Goal: Book appointment/travel/reservation

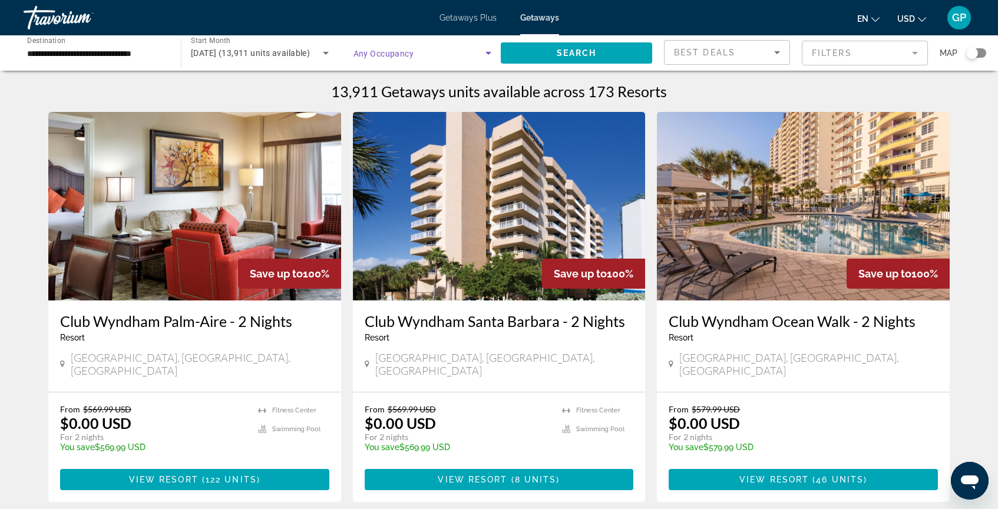
click at [490, 52] on icon "Search widget" at bounding box center [488, 53] width 6 height 3
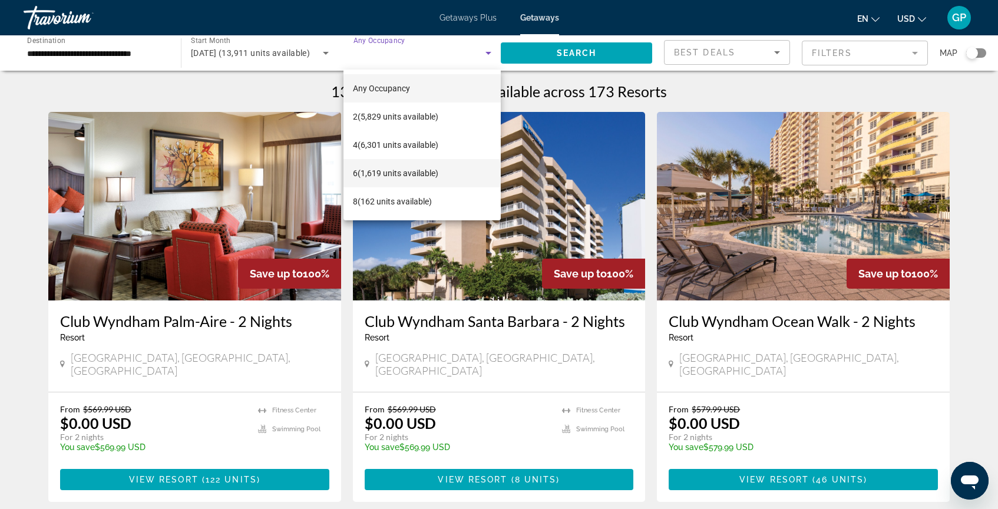
click at [407, 173] on span "6 (1,619 units available)" at bounding box center [395, 173] width 85 height 14
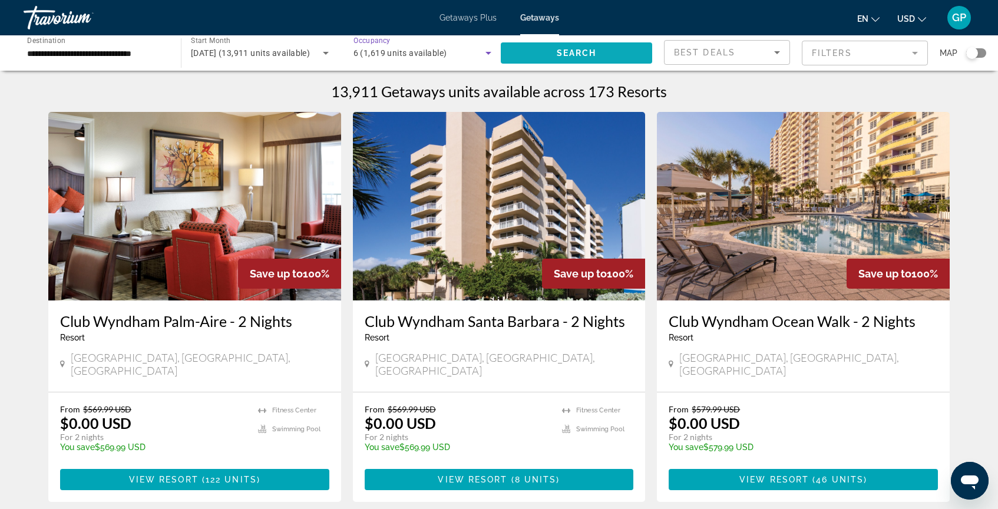
click at [575, 54] on span "Search" at bounding box center [577, 52] width 40 height 9
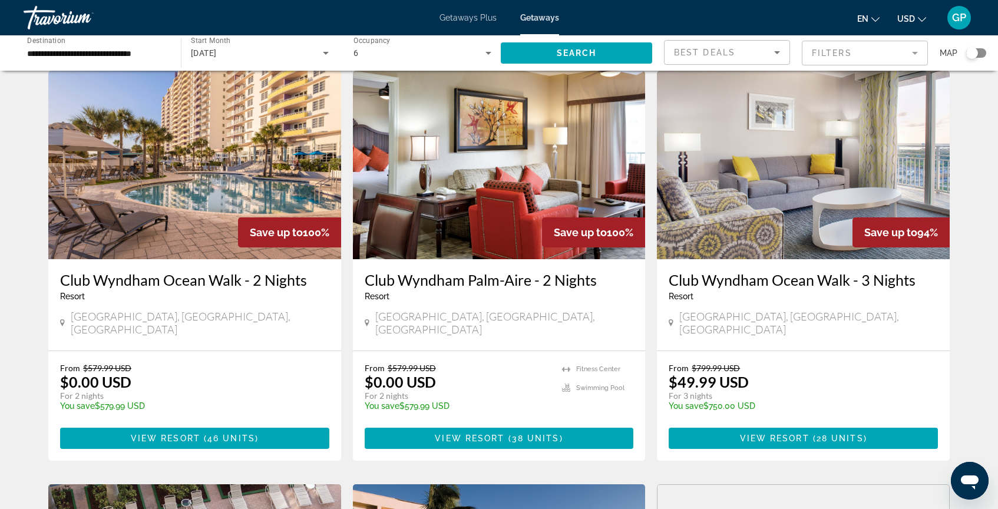
scroll to position [62, 0]
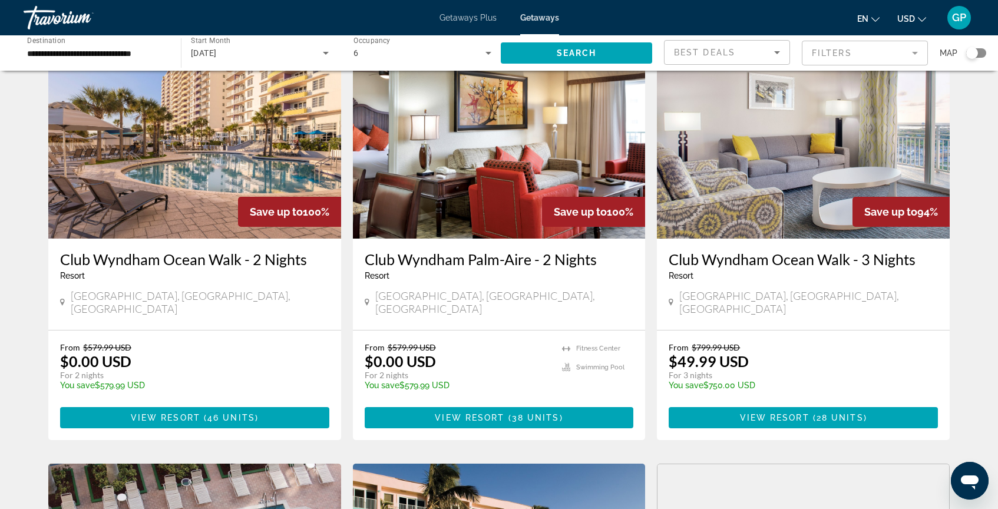
click at [918, 57] on mat-form-field "Filters" at bounding box center [865, 53] width 126 height 25
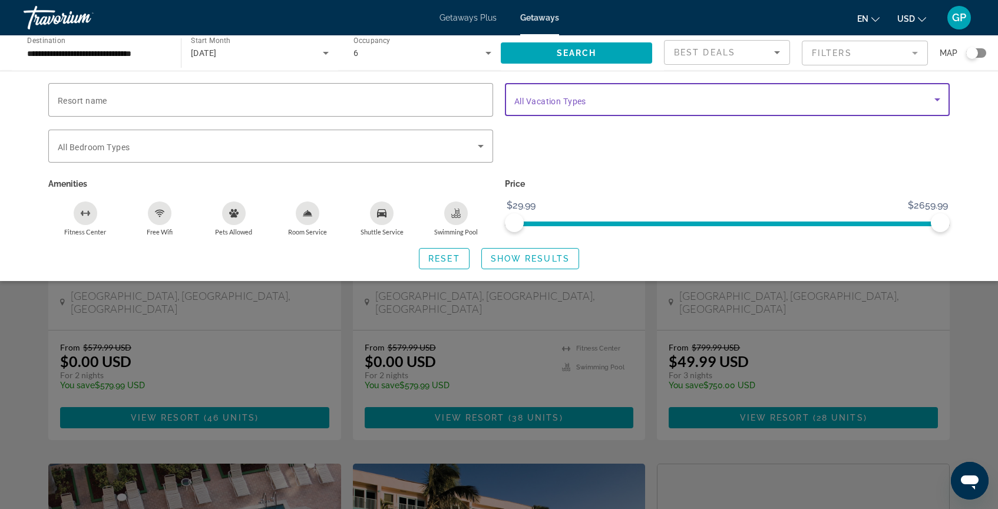
click at [937, 102] on icon "Search widget" at bounding box center [937, 99] width 14 height 14
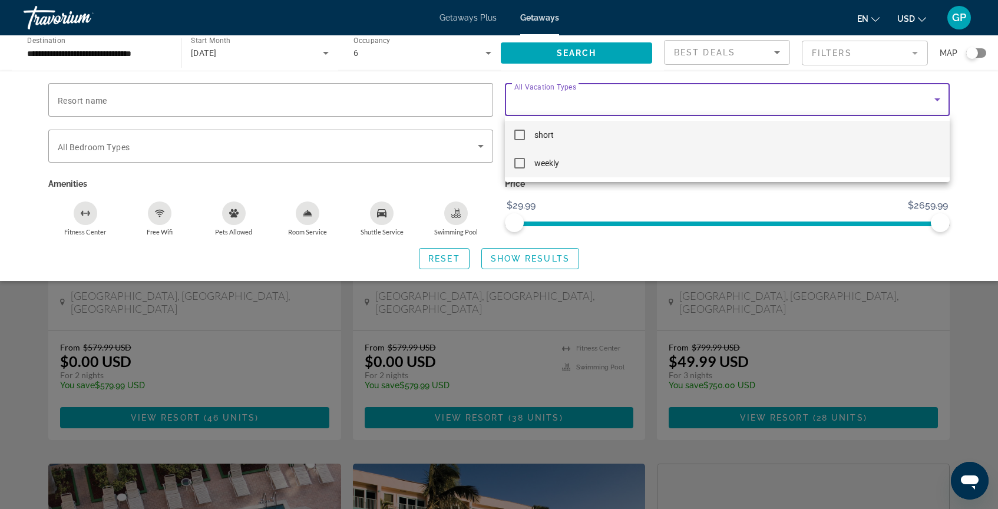
click at [517, 166] on mat-pseudo-checkbox at bounding box center [519, 163] width 11 height 11
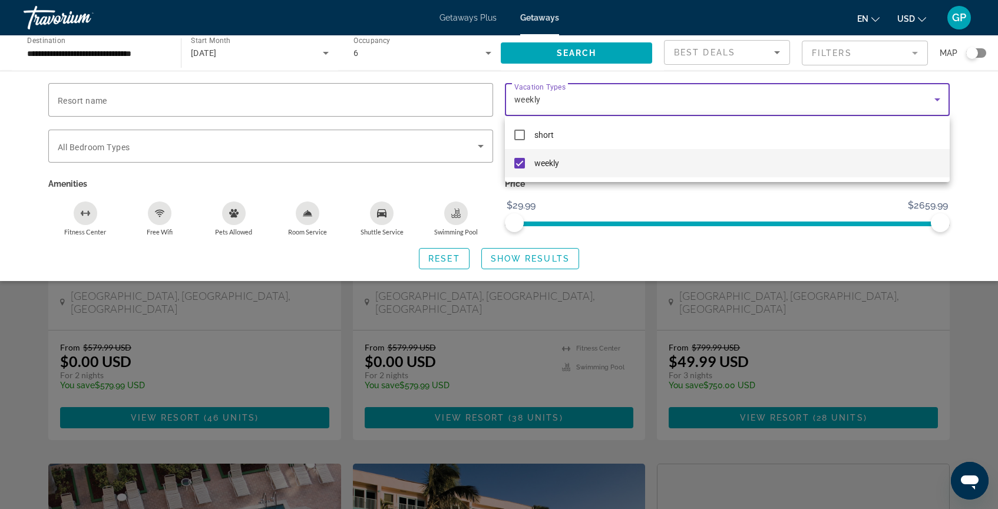
click at [618, 253] on div at bounding box center [499, 254] width 998 height 509
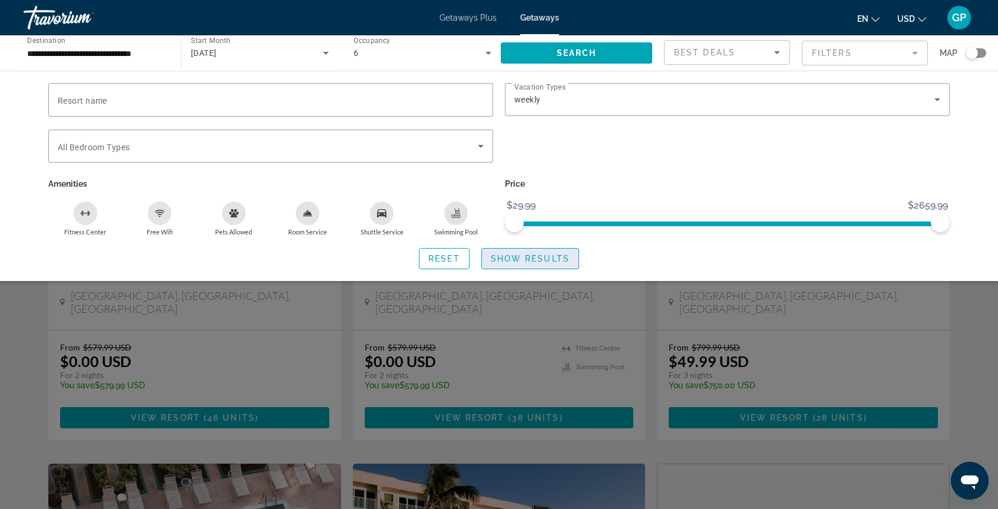
click at [545, 260] on span "Show Results" at bounding box center [530, 258] width 79 height 9
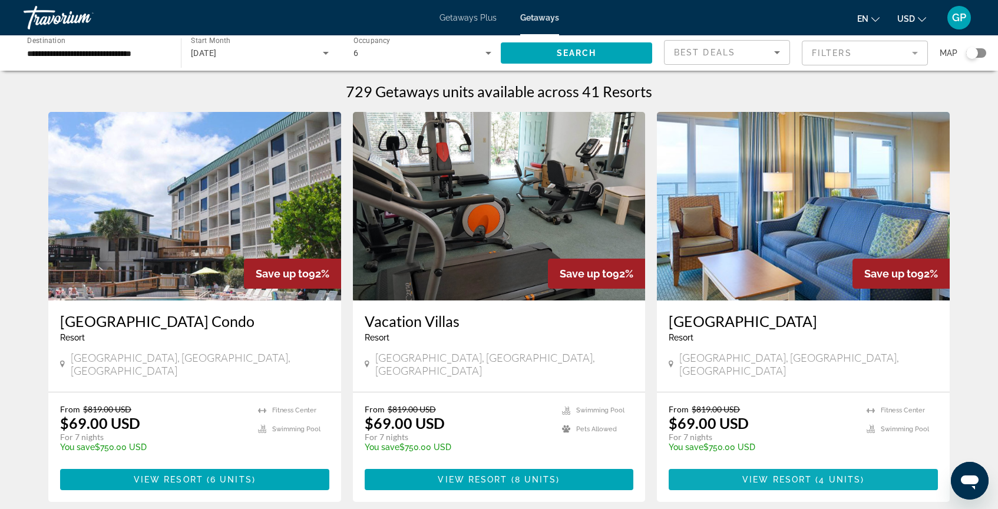
click at [786, 475] on span "View Resort" at bounding box center [777, 479] width 70 height 9
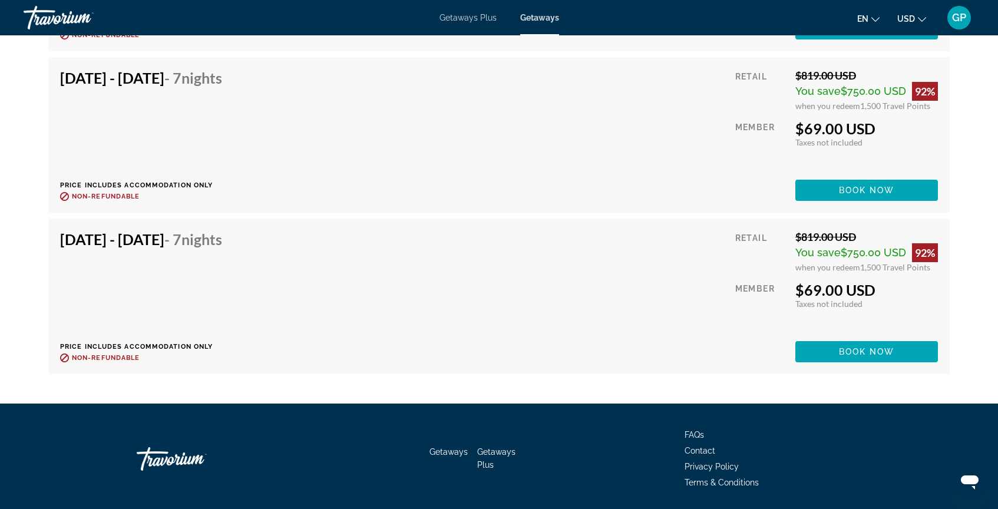
scroll to position [2260, 0]
